Goal: Find specific page/section: Find specific page/section

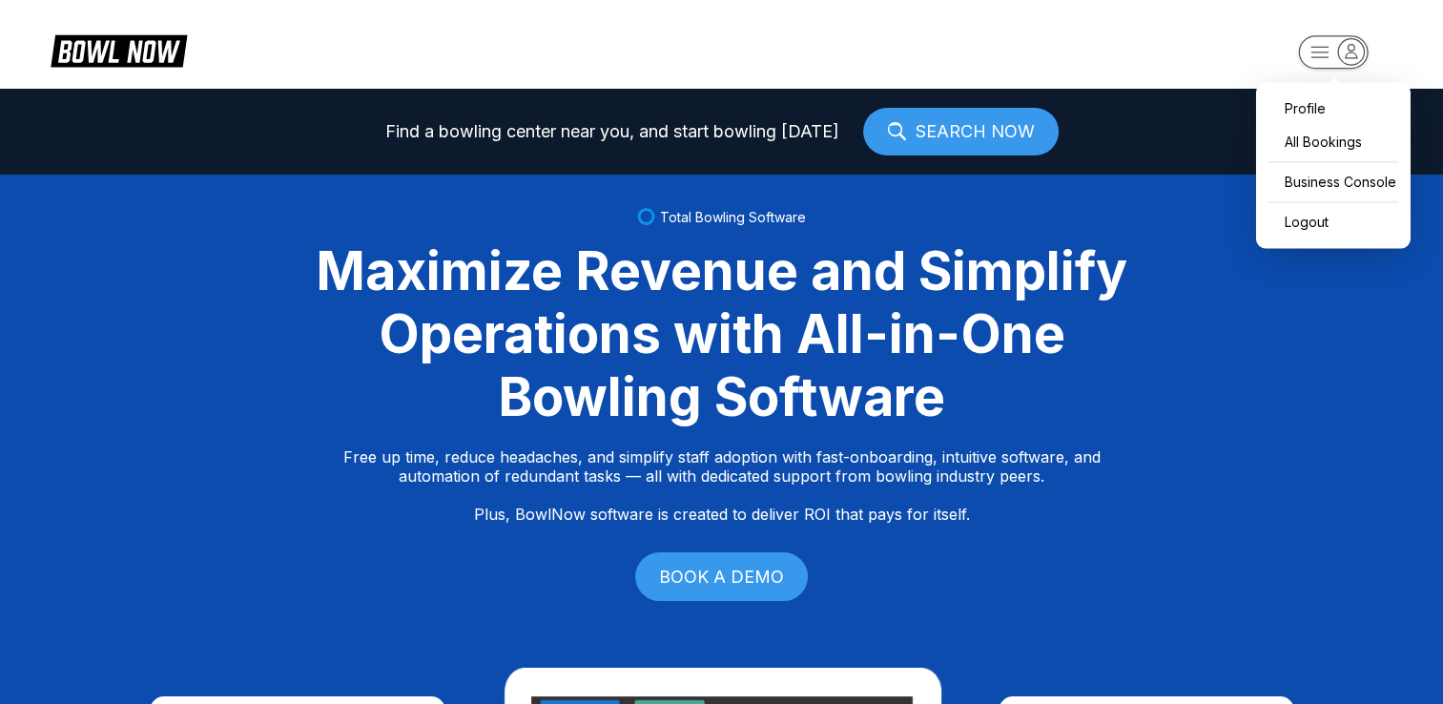
click at [1339, 44] on icon "button" at bounding box center [1351, 51] width 26 height 26
click at [1350, 170] on div "Business Console" at bounding box center [1332, 181] width 135 height 33
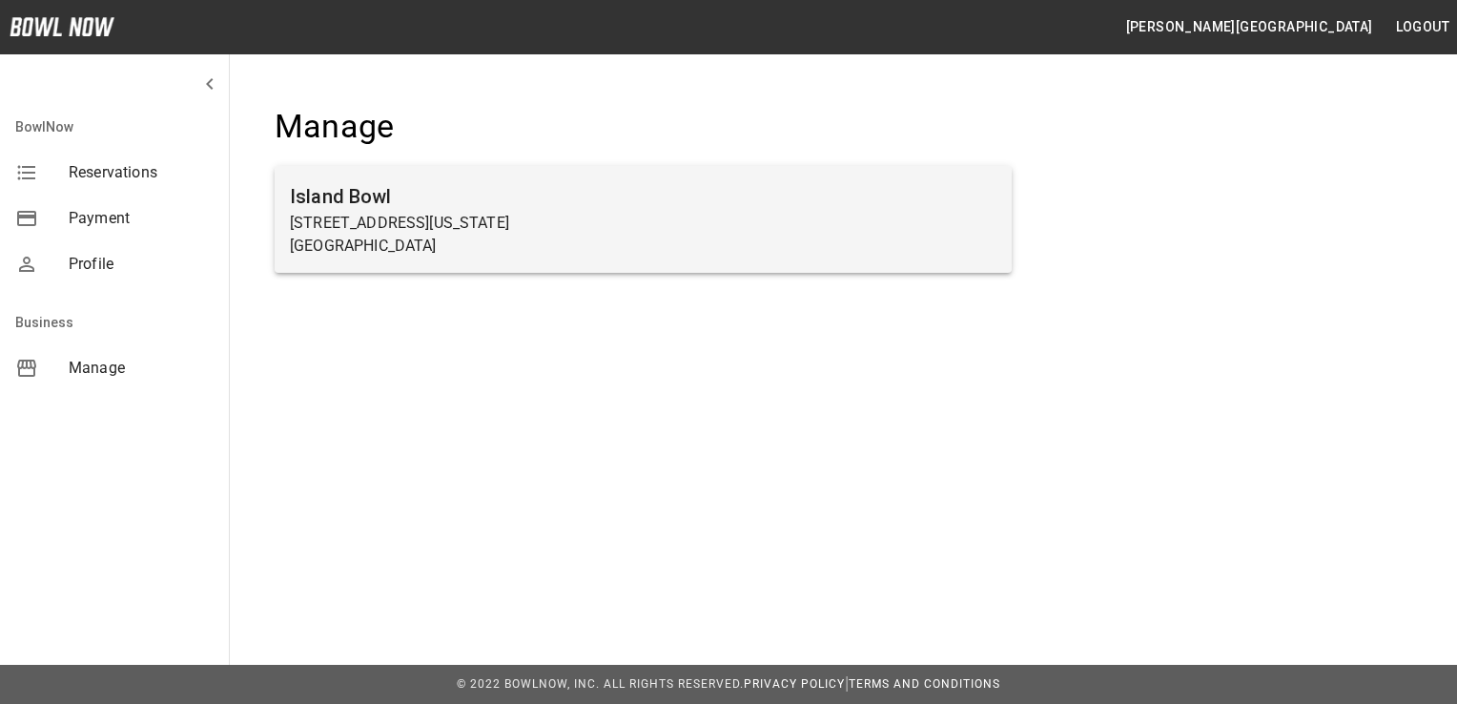
click at [766, 244] on p "Wildwood, NJ 08260" at bounding box center [643, 246] width 707 height 23
